Goal: Use online tool/utility: Use online tool/utility

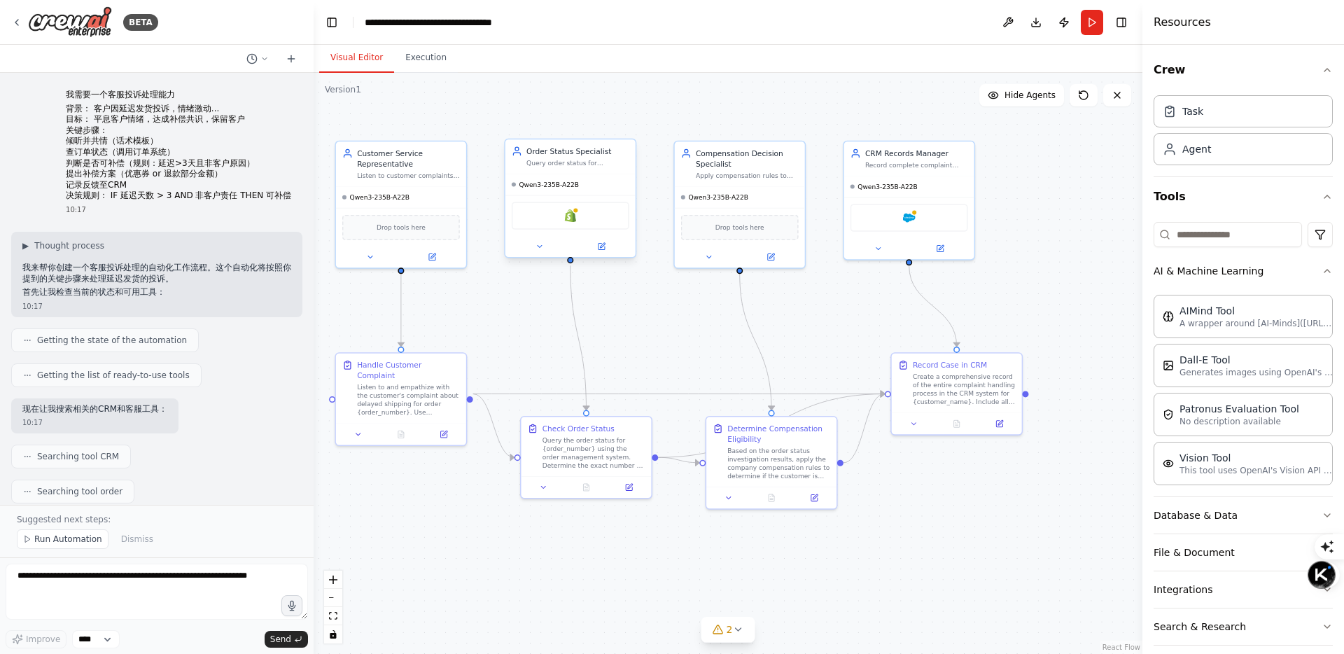
scroll to position [980, 0]
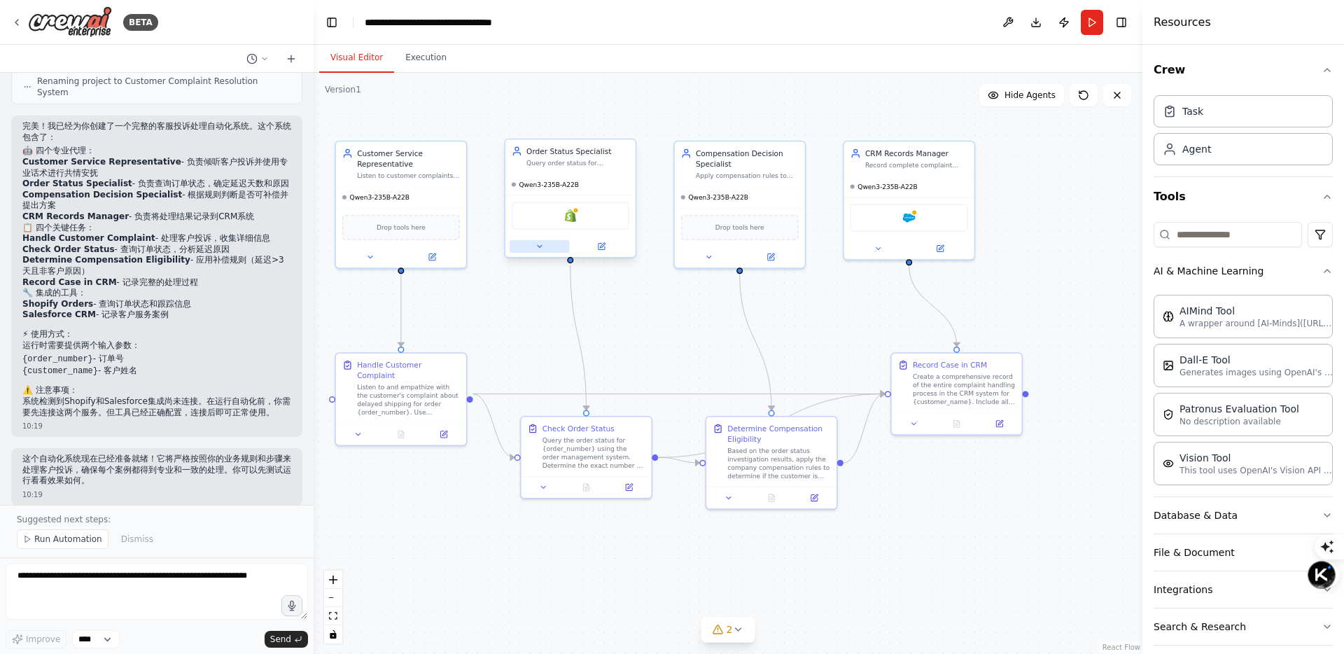
click at [543, 248] on button at bounding box center [539, 246] width 59 height 13
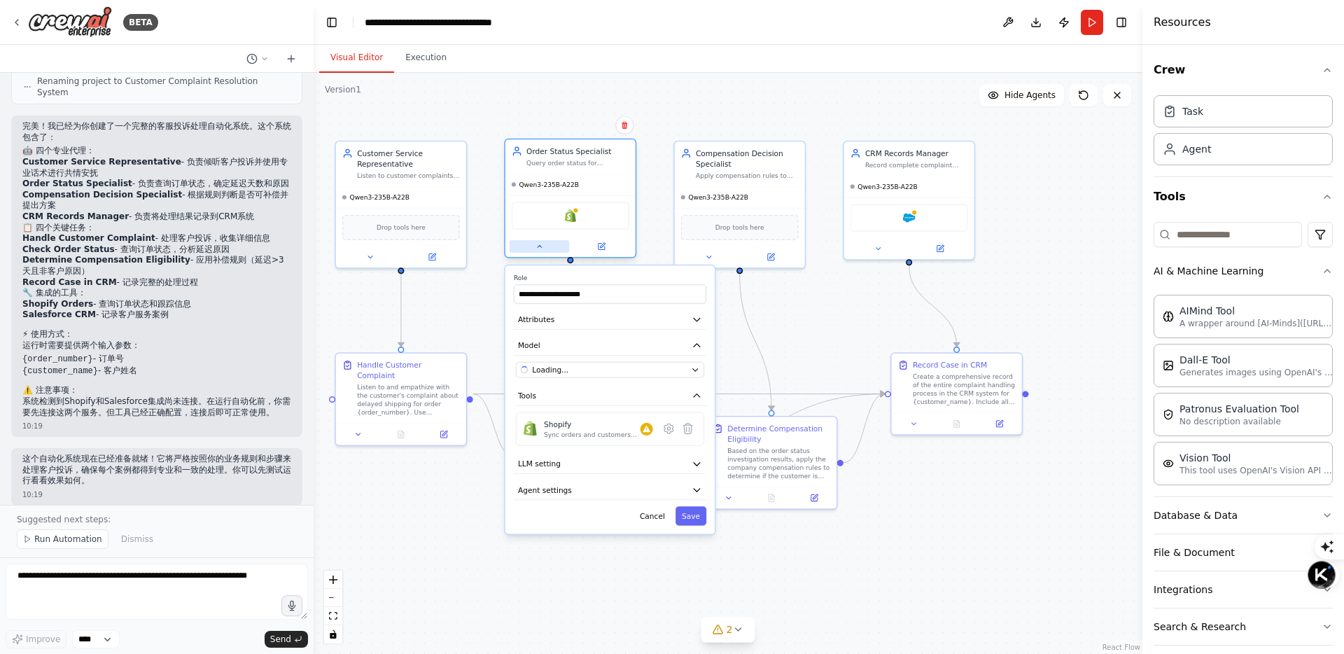
click at [543, 248] on icon at bounding box center [539, 246] width 8 height 8
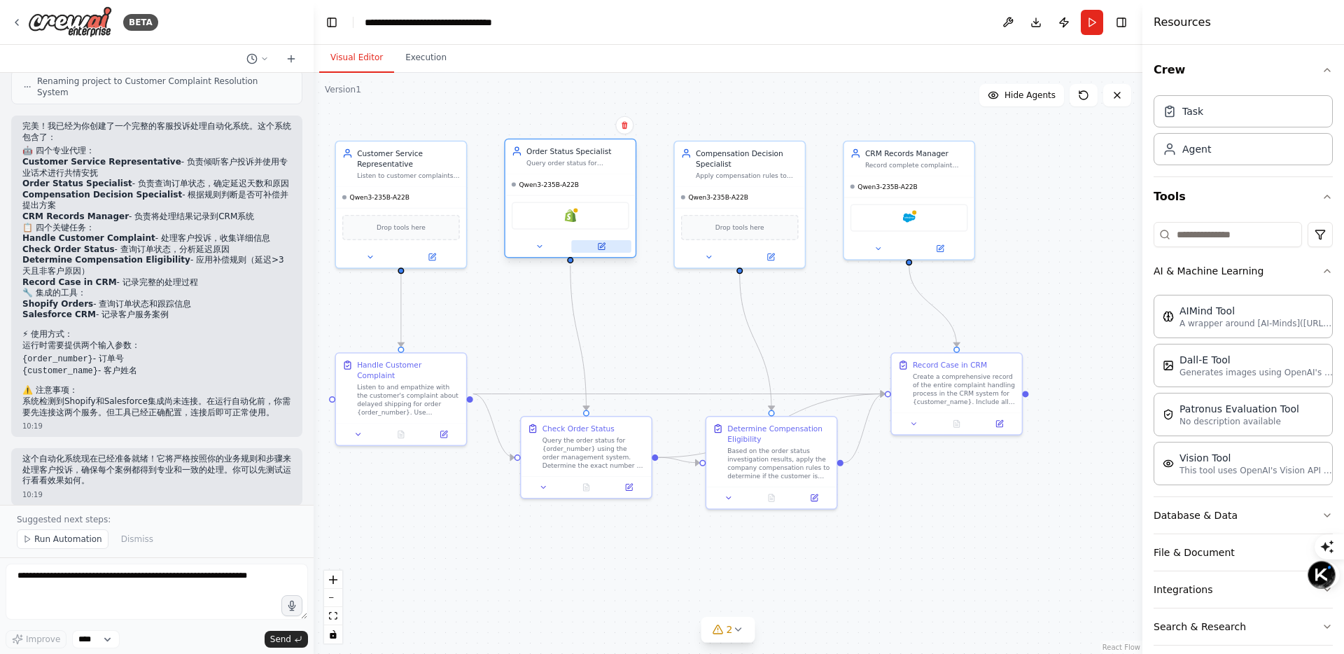
click at [608, 242] on button at bounding box center [600, 246] width 59 height 13
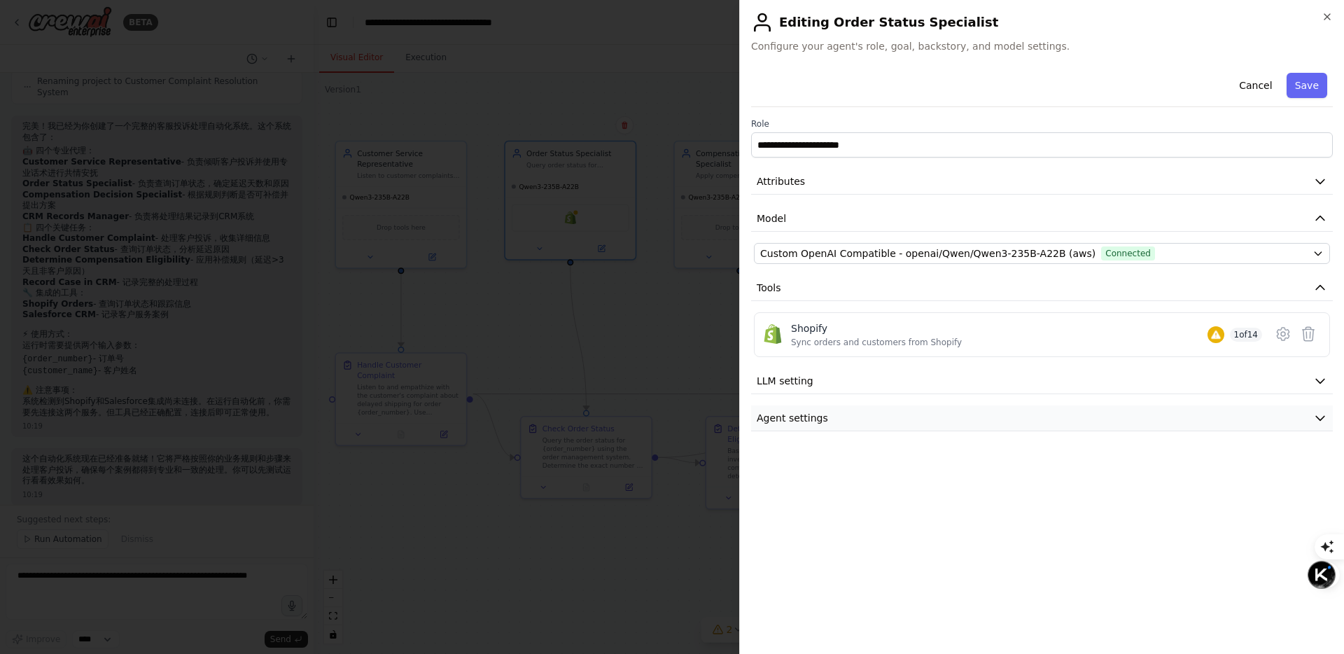
click at [1079, 416] on button "Agent settings" at bounding box center [1042, 418] width 582 height 26
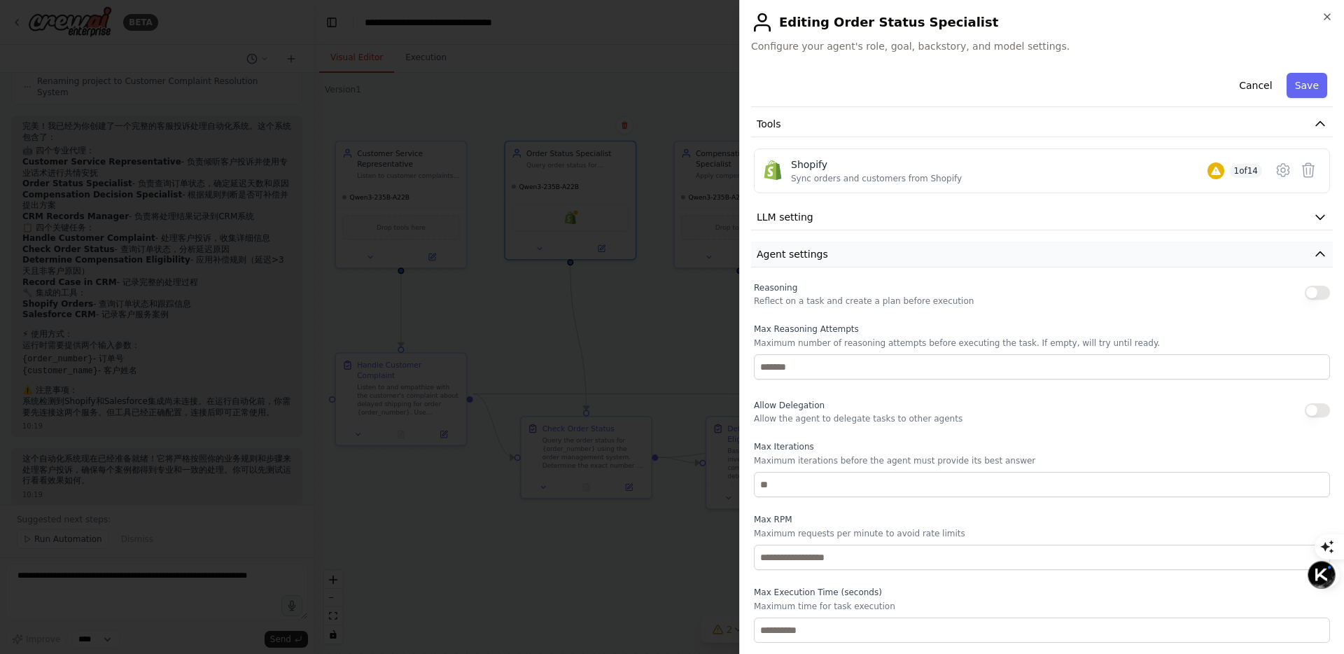
scroll to position [0, 0]
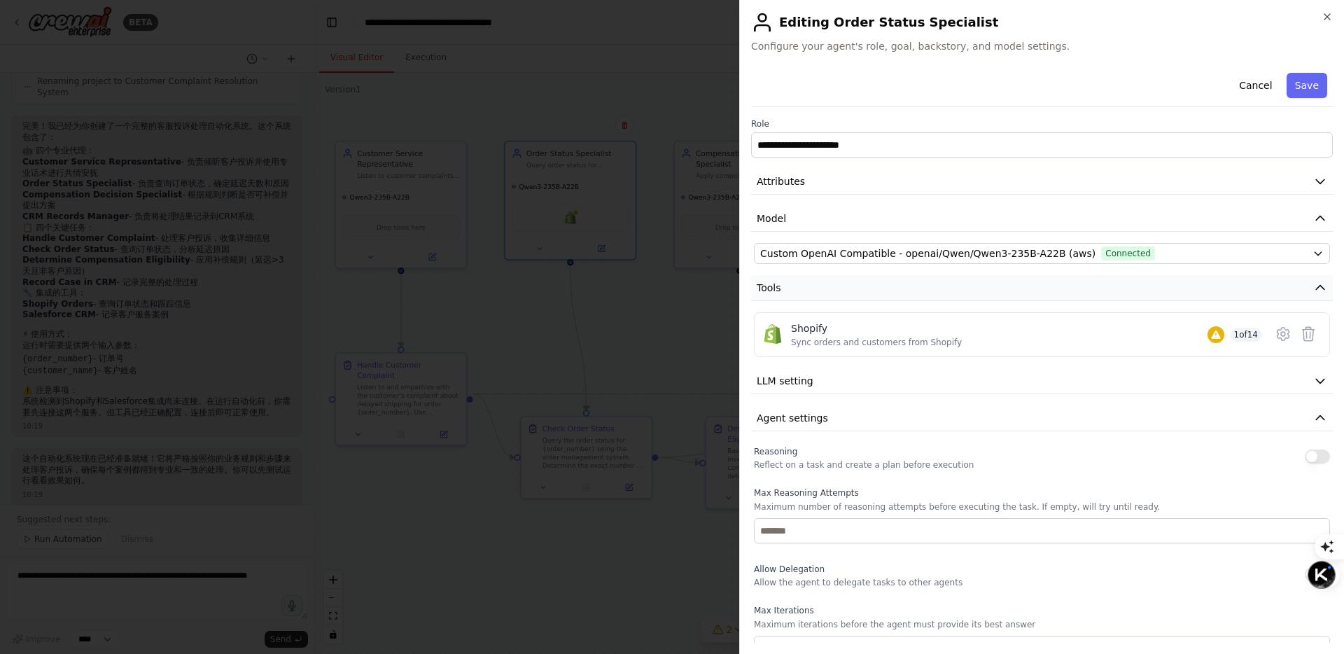
click at [1088, 292] on button "Tools" at bounding box center [1042, 288] width 582 height 26
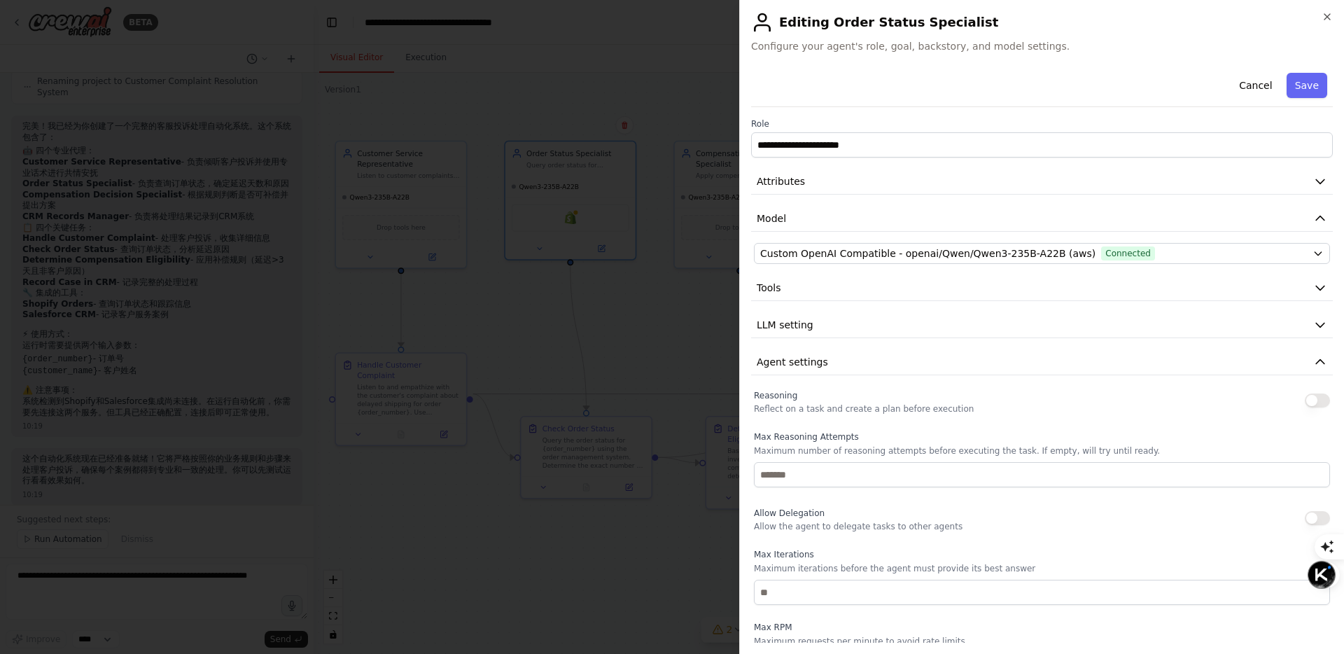
click at [601, 85] on div at bounding box center [672, 327] width 1344 height 654
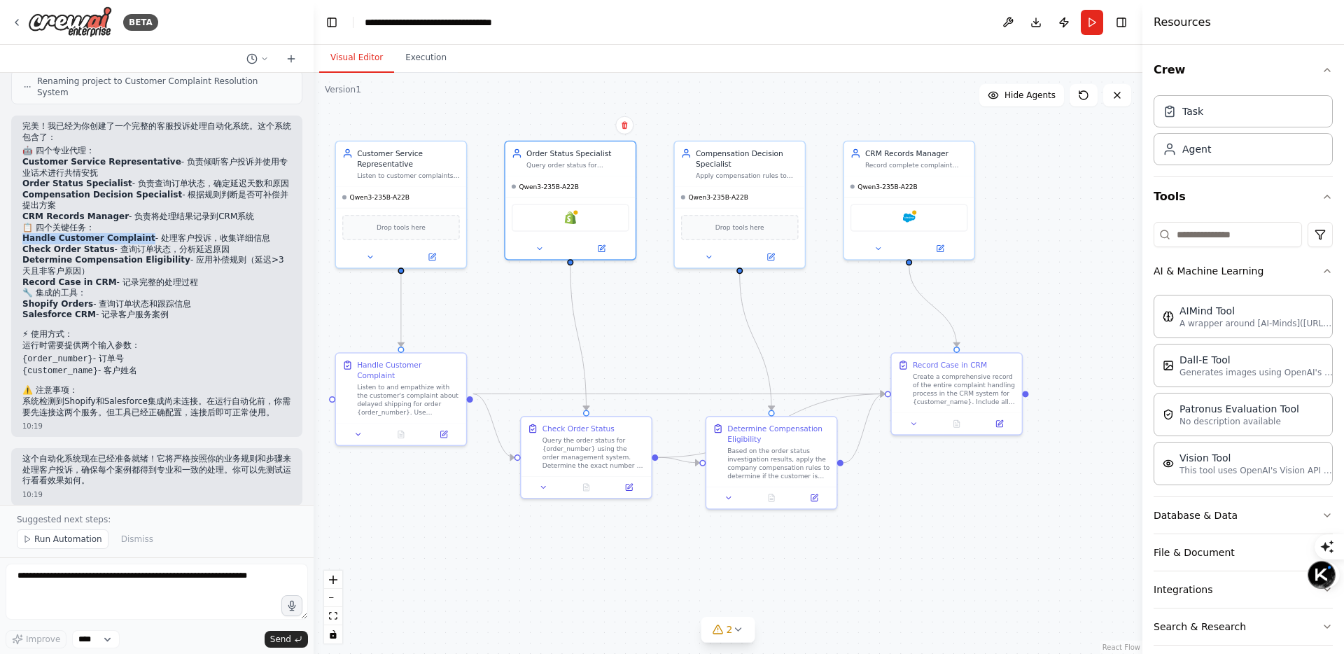
drag, startPoint x: 142, startPoint y: 214, endPoint x: 19, endPoint y: 217, distance: 123.2
click at [19, 217] on div "完美！我已经为你创建了一个完整的客服投诉处理自动化系统。这个系统包含了： 🤖 四个专业代理： Customer Service Representative …" at bounding box center [156, 275] width 291 height 321
copy strong "Handle Customer Complaint"
click at [38, 244] on strong "Check Order Status" at bounding box center [68, 249] width 92 height 10
drag, startPoint x: 22, startPoint y: 223, endPoint x: 107, endPoint y: 227, distance: 85.5
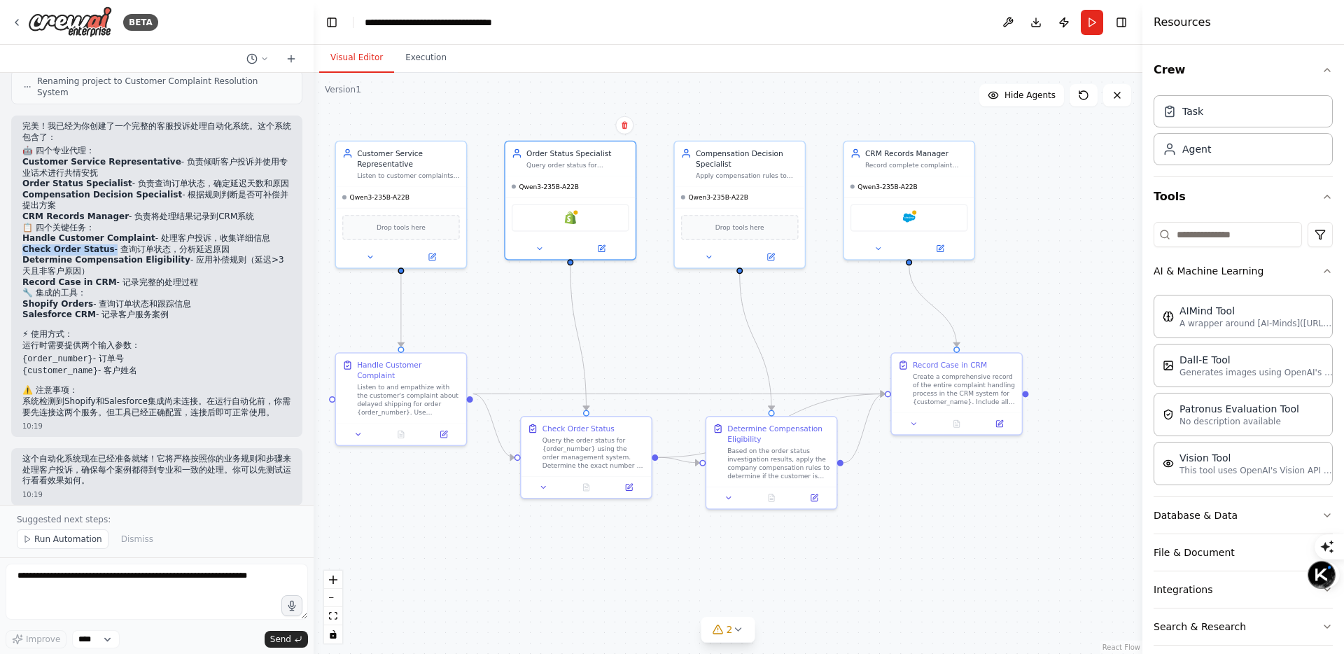
click at [107, 244] on li "Check Order Status - 查询订单状态，分析延迟原因" at bounding box center [156, 249] width 269 height 11
copy li "Check Order Status"
click at [39, 277] on strong "Record Case in CRM" at bounding box center [69, 282] width 94 height 10
drag, startPoint x: 22, startPoint y: 240, endPoint x: 172, endPoint y: 241, distance: 150.5
click at [172, 255] on li "Determine Compensation Eligibility - 应用补偿规则（延迟>3天且非客户原因）" at bounding box center [156, 266] width 269 height 22
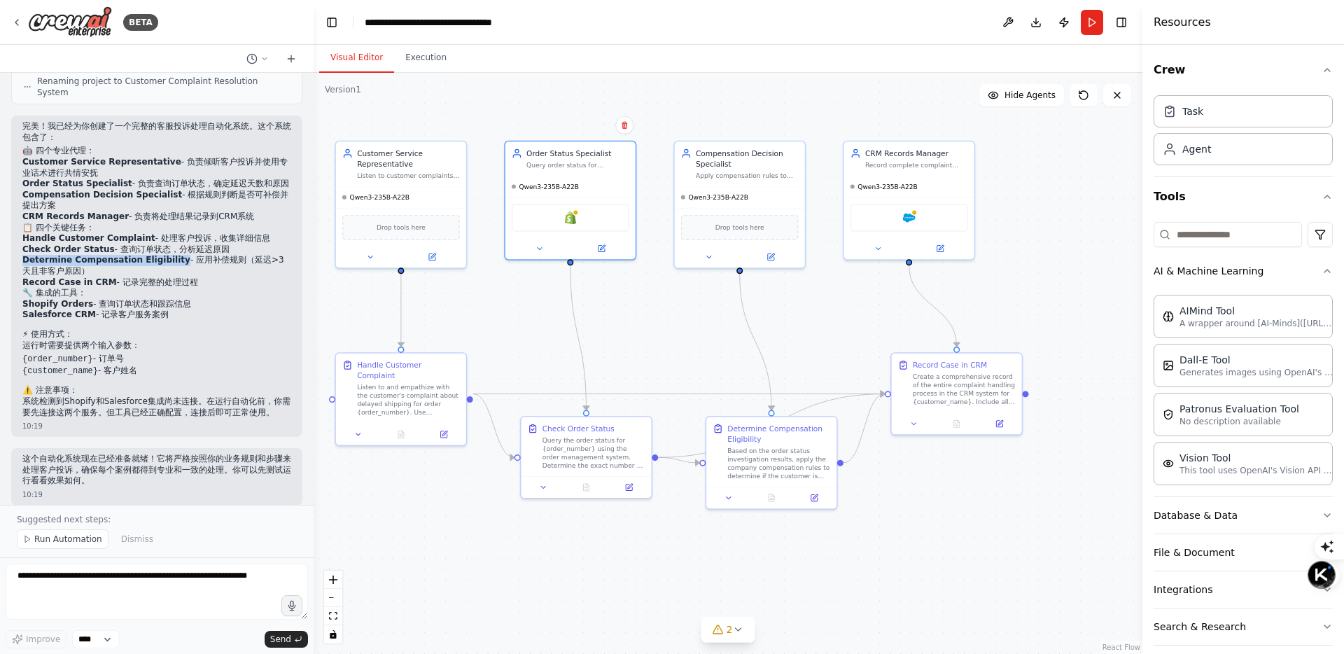
copy strong "Determine Compensation Eligibility"
click at [62, 277] on strong "Record Case in CRM" at bounding box center [69, 282] width 94 height 10
drag, startPoint x: 22, startPoint y: 260, endPoint x: 109, endPoint y: 259, distance: 87.5
click at [109, 277] on li "Record Case in CRM - 记录完整的处理过程" at bounding box center [156, 282] width 269 height 11
copy li "Record Case in CRM"
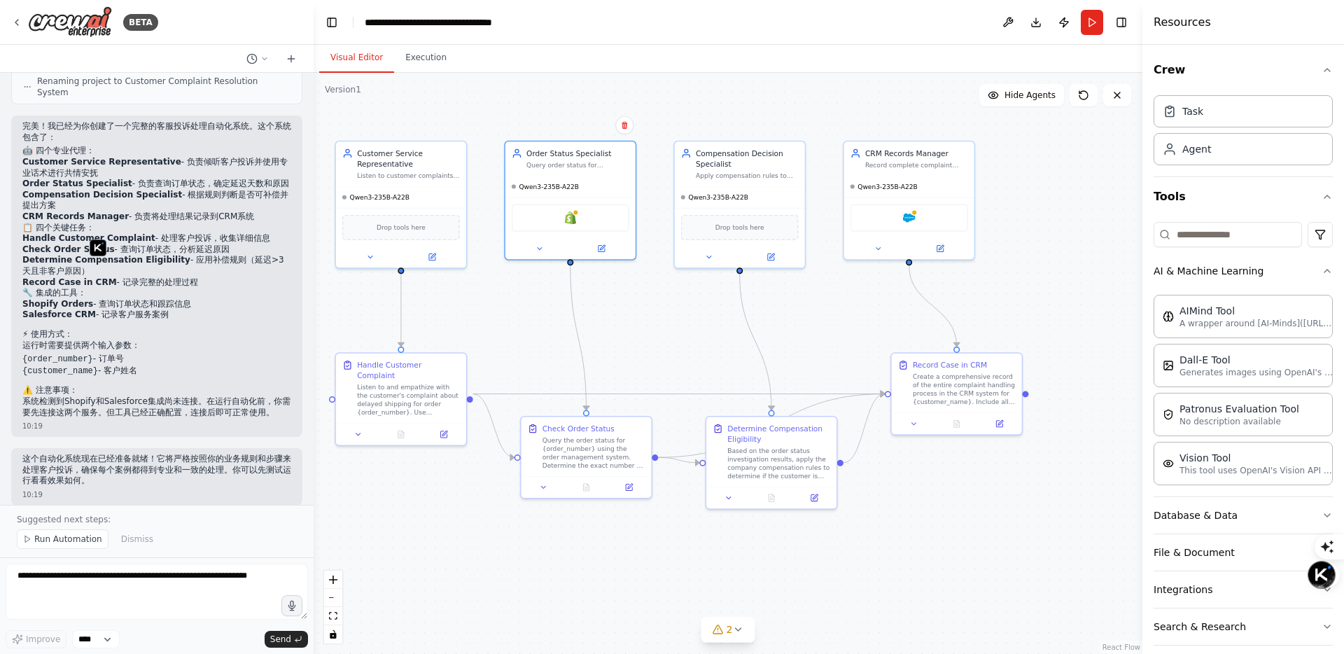
click at [23, 309] on strong "Salesforce CRM" at bounding box center [58, 314] width 73 height 10
click at [437, 257] on button at bounding box center [431, 254] width 59 height 13
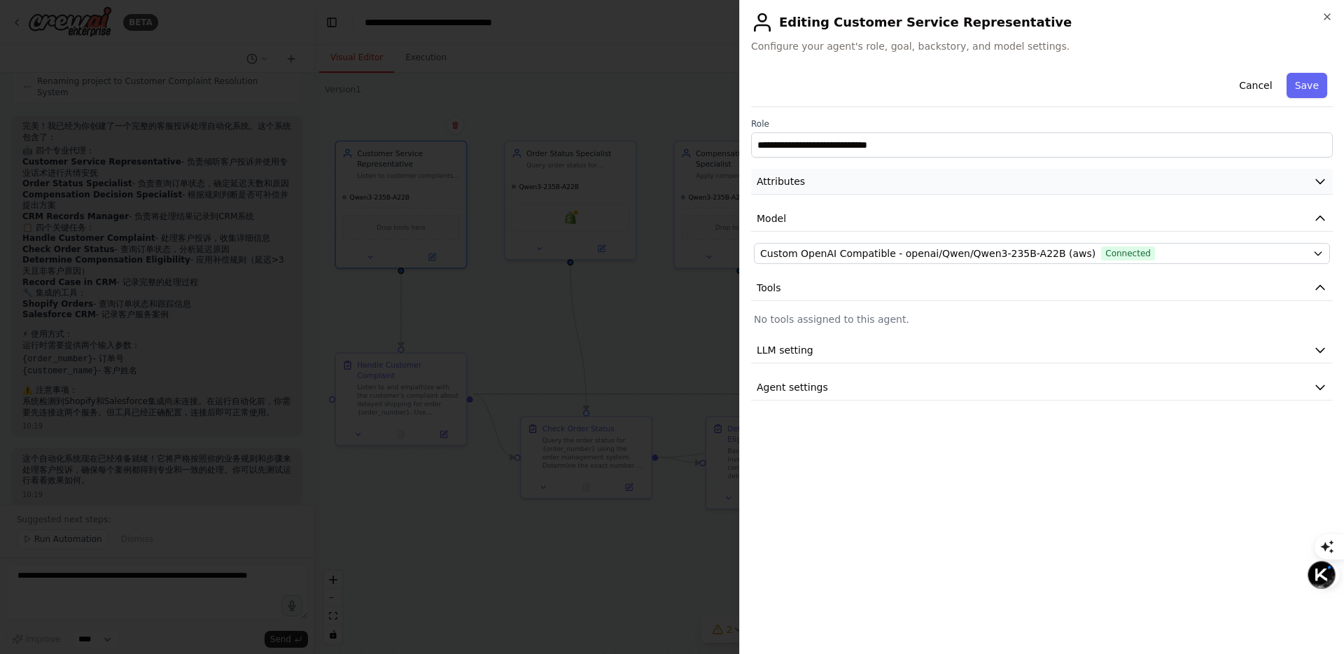
click at [1271, 183] on button "Attributes" at bounding box center [1042, 182] width 582 height 26
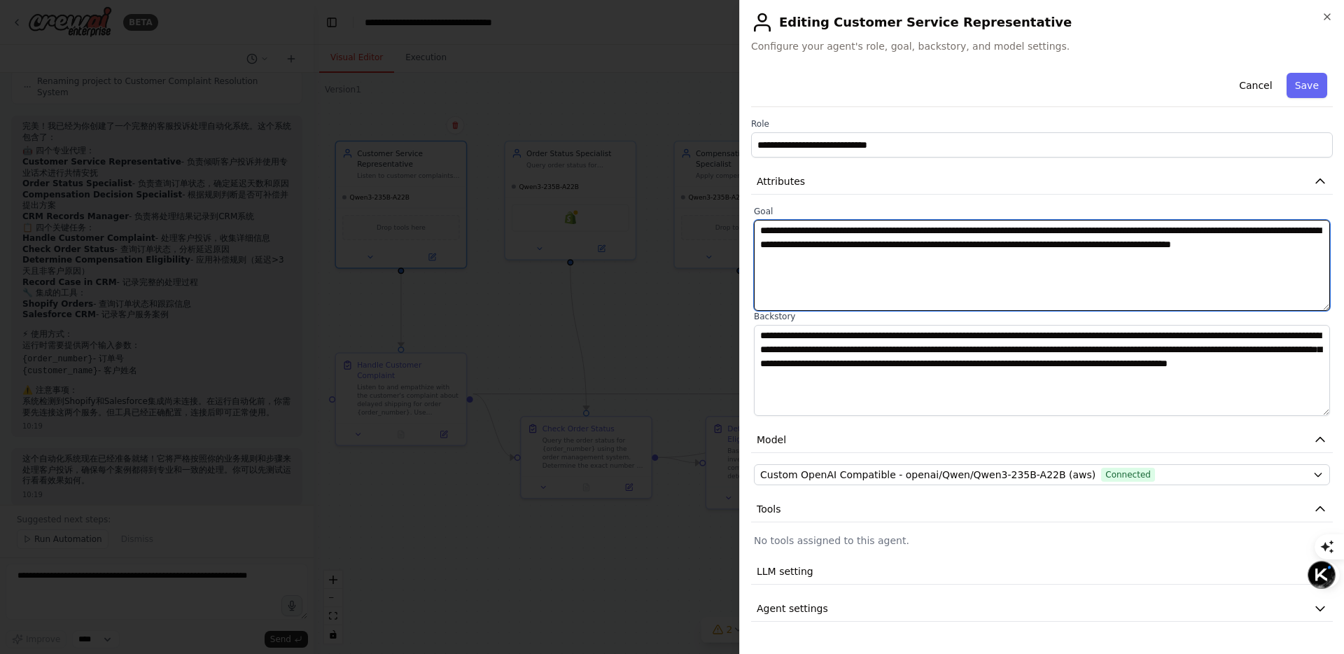
drag, startPoint x: 1036, startPoint y: 265, endPoint x: 738, endPoint y: 228, distance: 299.8
click at [739, 228] on div "**********" at bounding box center [1041, 327] width 605 height 654
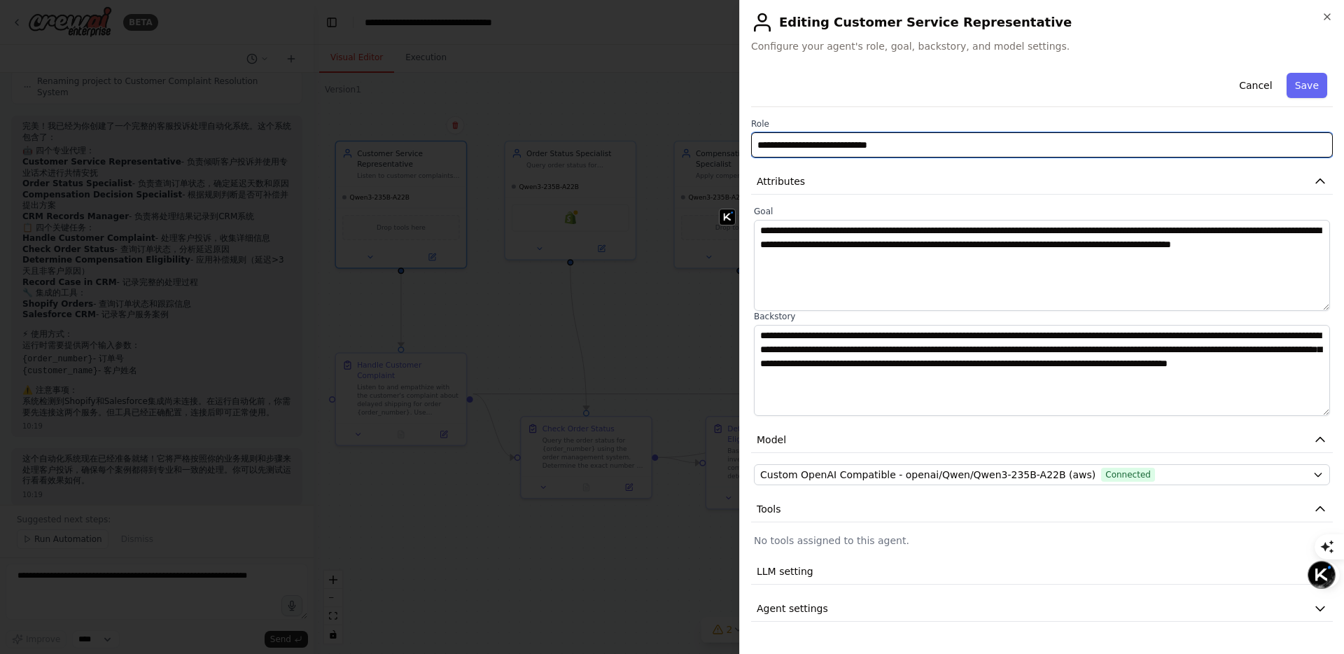
click at [938, 139] on input "**********" at bounding box center [1042, 144] width 582 height 25
drag, startPoint x: 939, startPoint y: 144, endPoint x: 700, endPoint y: 129, distance: 239.1
click at [700, 129] on body "BETA 我需要一个客服投诉处理能力 背景： 客户因延迟发货投诉，情绪激动... 目标： 平息客户情绪，达成补偿共识，保留客户 关键步骤： 倾听并共情（话术模…" at bounding box center [672, 653] width 1344 height 1307
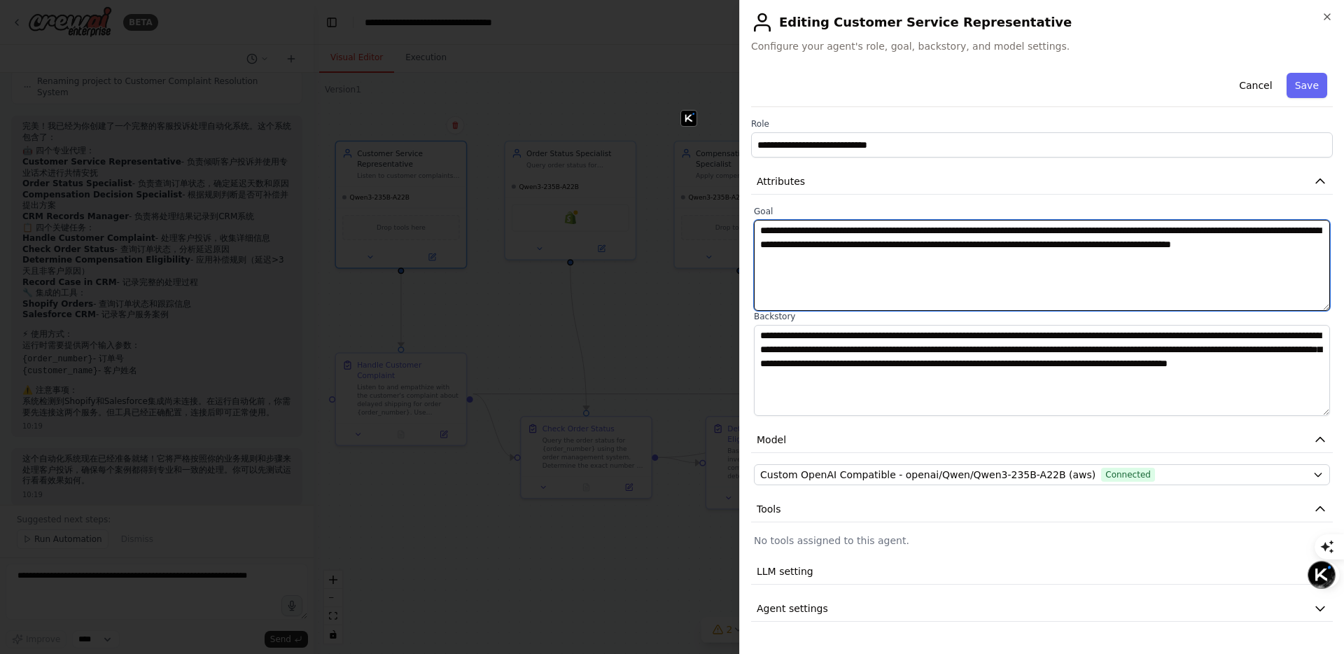
click at [911, 241] on textarea "**********" at bounding box center [1042, 265] width 576 height 91
click at [913, 240] on textarea "**********" at bounding box center [1042, 265] width 576 height 91
drag, startPoint x: 762, startPoint y: 231, endPoint x: 963, endPoint y: 225, distance: 200.9
click at [963, 225] on textarea "**********" at bounding box center [1042, 265] width 576 height 91
